Goal: Task Accomplishment & Management: Manage account settings

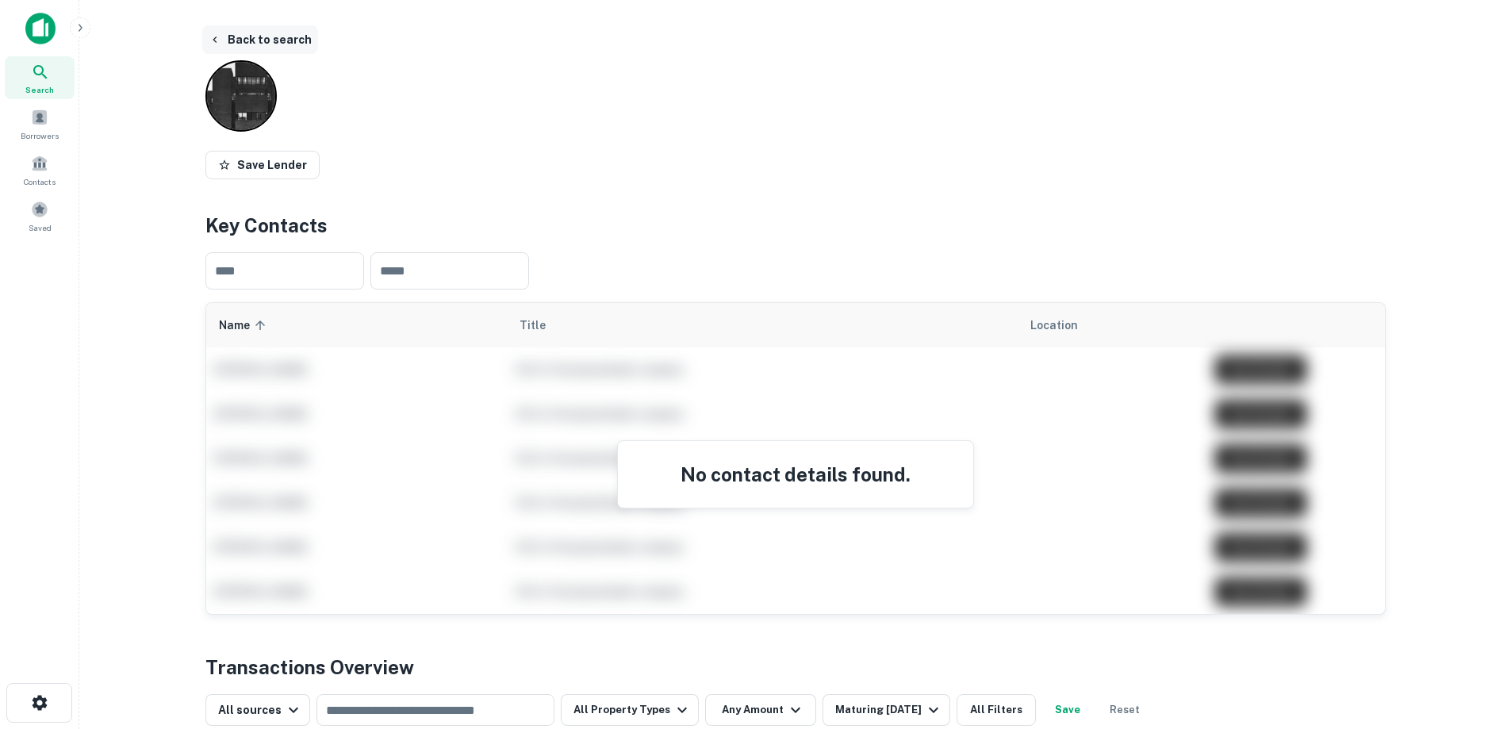
click at [264, 36] on button "Back to search" at bounding box center [260, 39] width 116 height 29
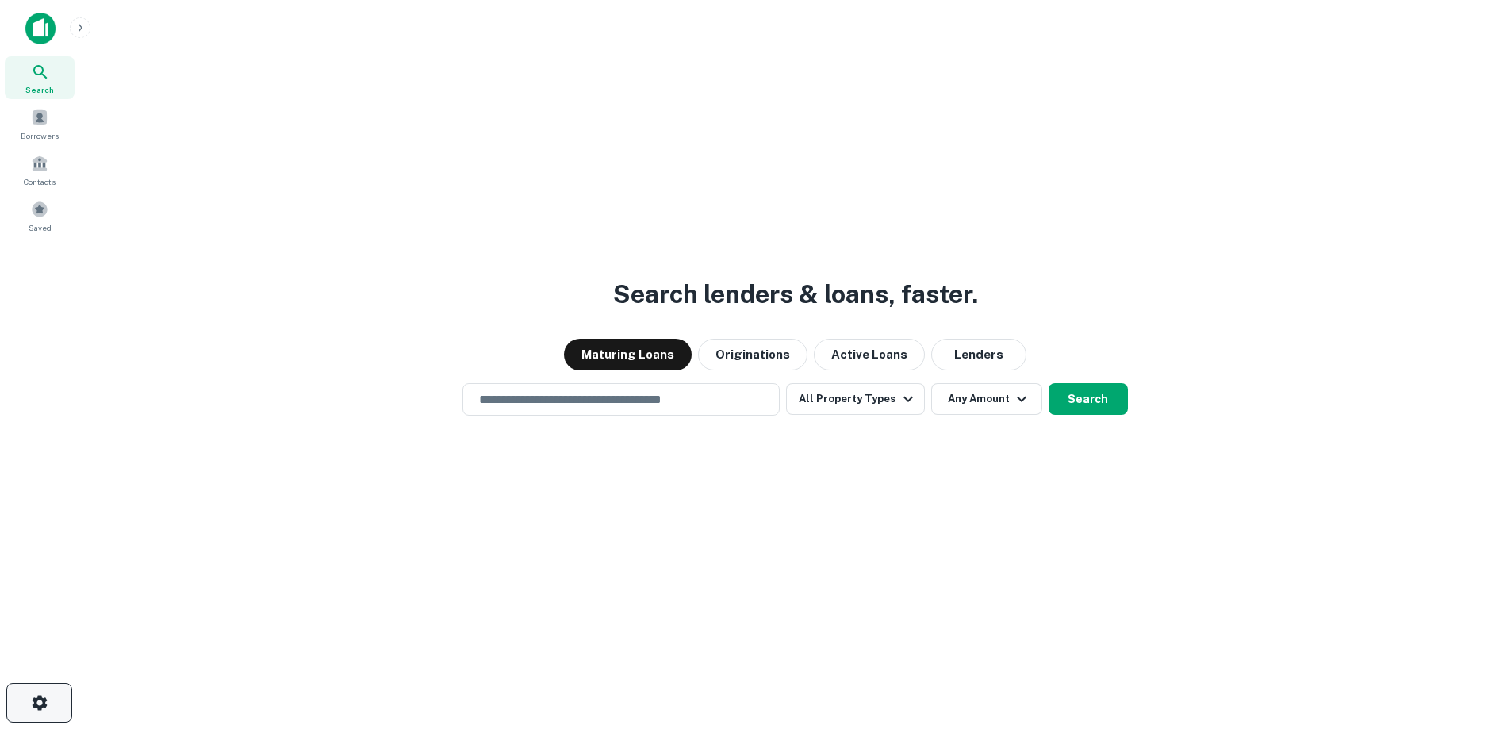
click at [46, 704] on icon "button" at bounding box center [39, 702] width 19 height 19
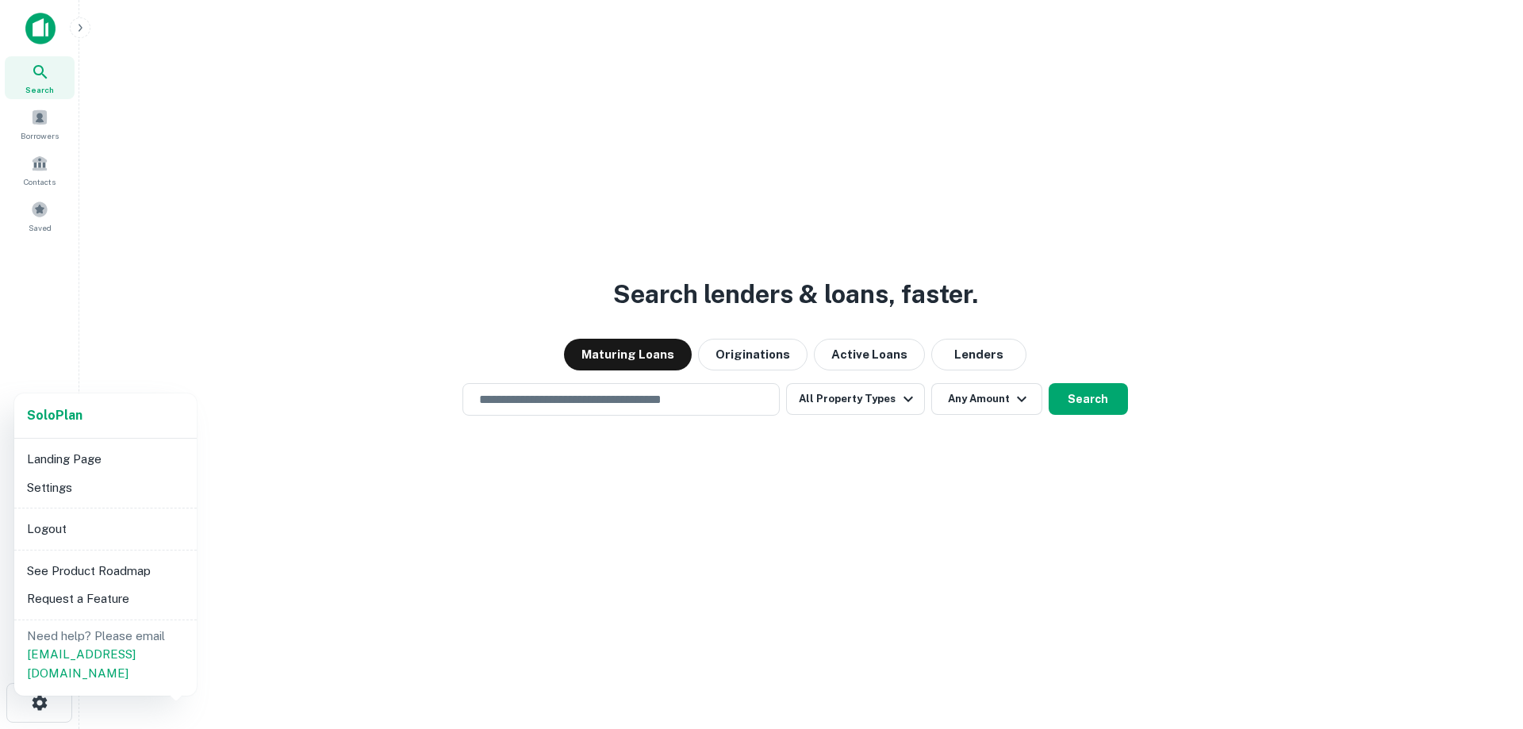
click at [58, 536] on li "Logout" at bounding box center [106, 529] width 170 height 29
